Goal: Task Accomplishment & Management: Manage account settings

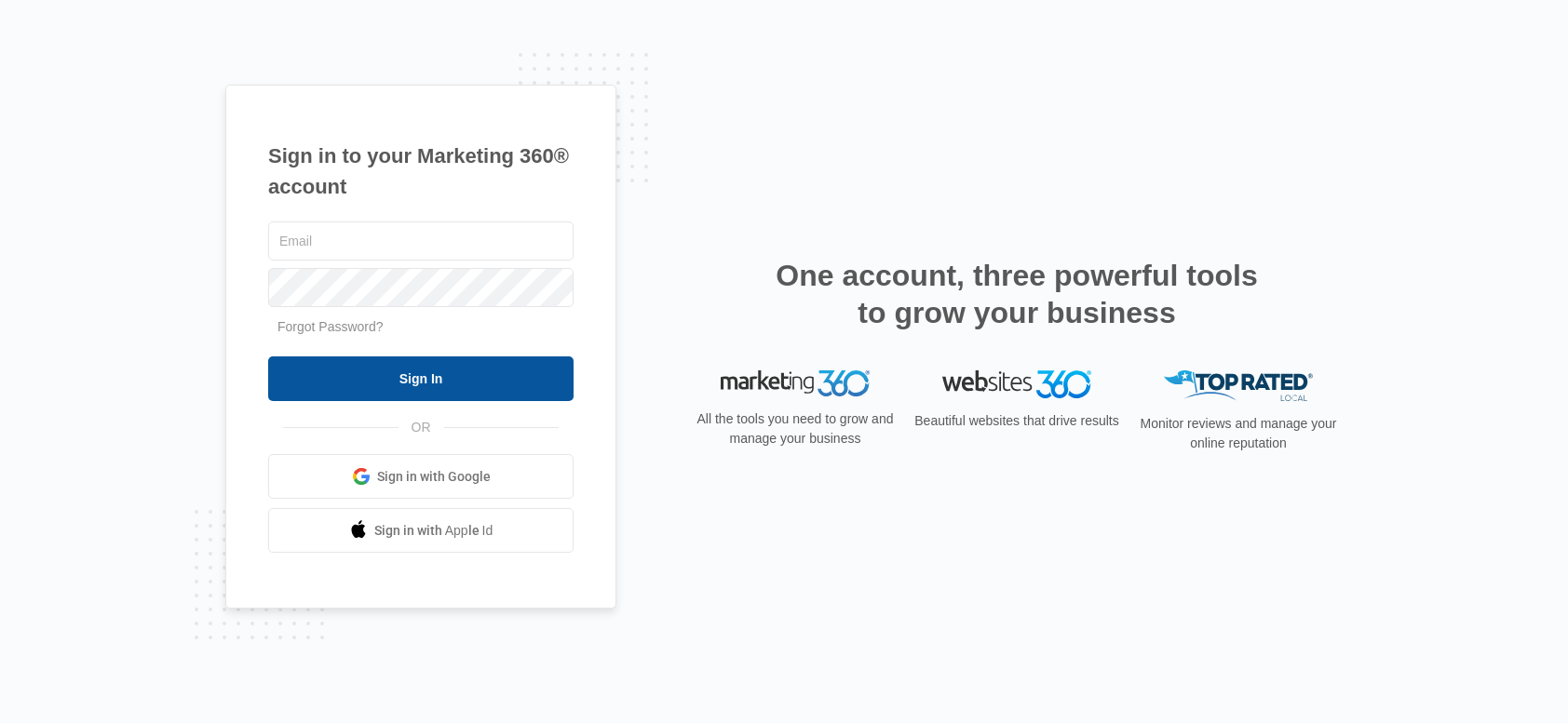
type input "[PERSON_NAME][EMAIL_ADDRESS][PERSON_NAME][DOMAIN_NAME]"
click at [388, 373] on input "Sign In" at bounding box center [421, 379] width 305 height 45
